Goal: Information Seeking & Learning: Find specific fact

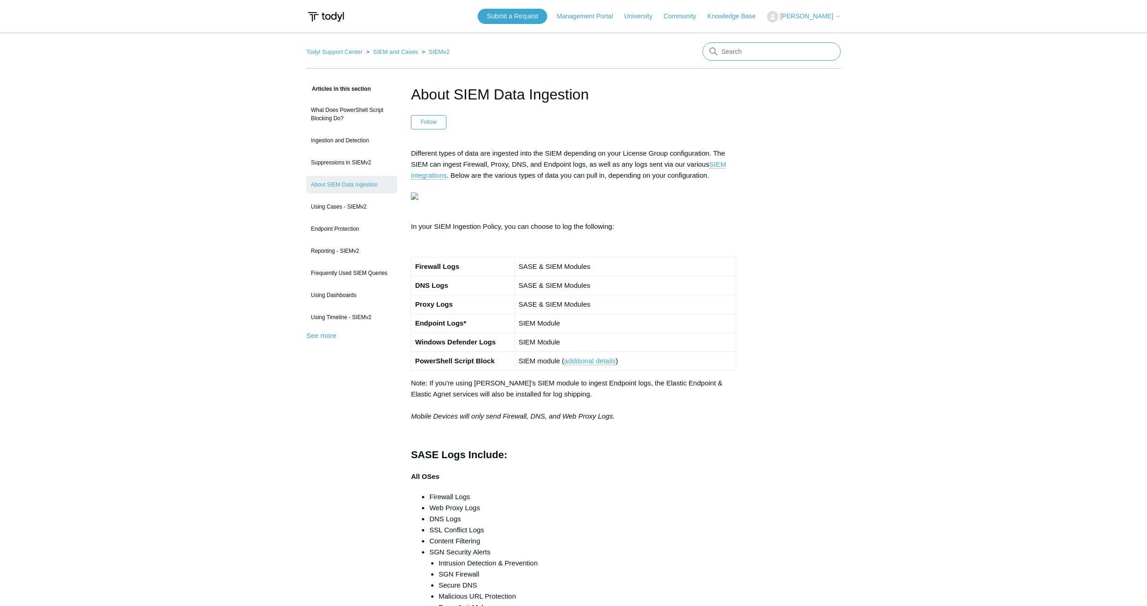
click at [737, 47] on input "Search" at bounding box center [772, 51] width 138 height 18
type input "system requirement"
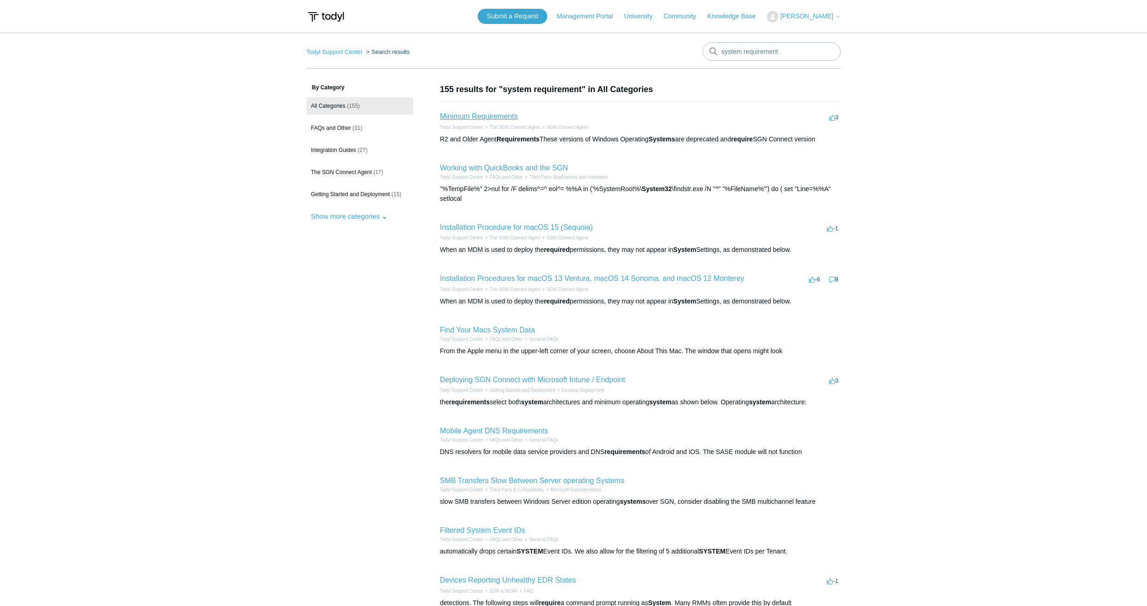
click at [497, 114] on link "Minimum Requirements" at bounding box center [479, 116] width 78 height 8
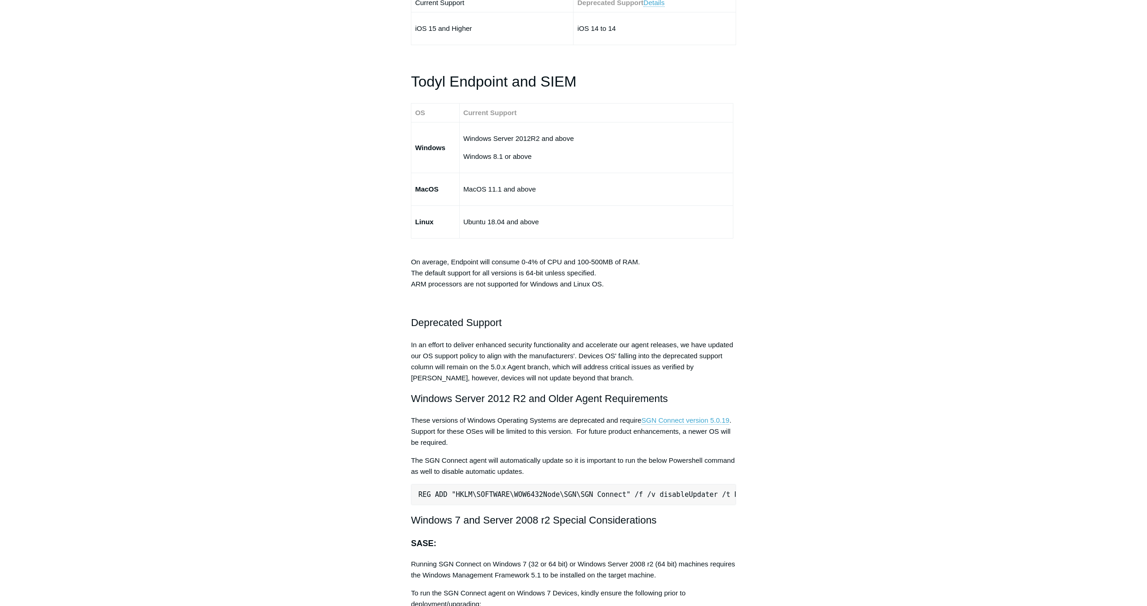
scroll to position [1520, 0]
